Goal: Learn about a topic

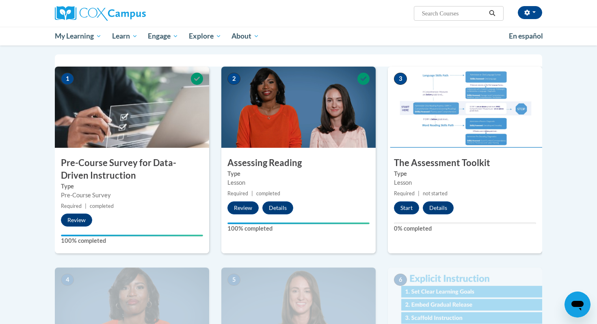
scroll to position [158, 0]
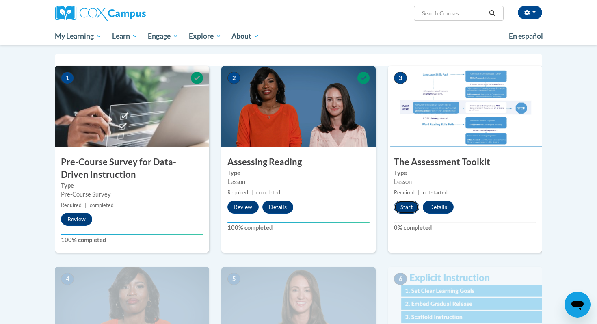
click at [404, 203] on button "Start" at bounding box center [406, 206] width 25 height 13
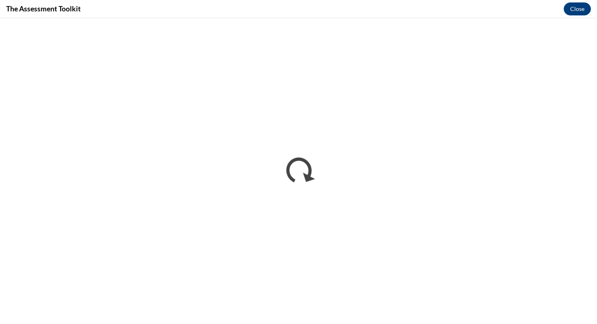
scroll to position [0, 0]
